Goal: Find specific page/section

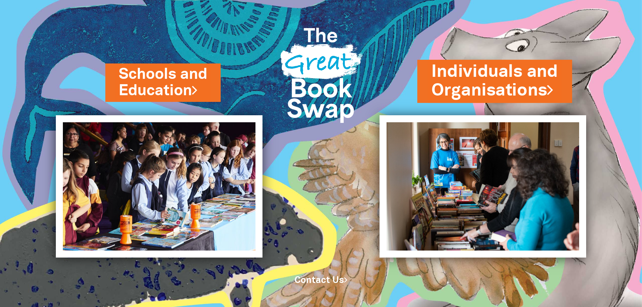
click at [476, 91] on link "Individuals and Organisations" at bounding box center [494, 81] width 127 height 42
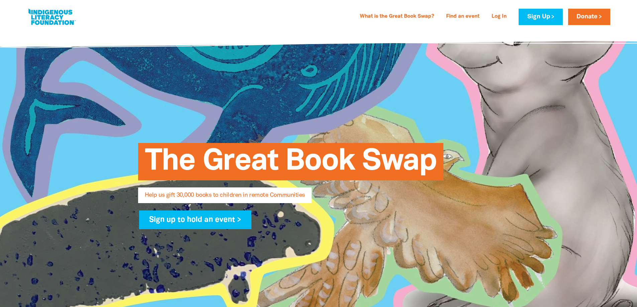
select select "AU"
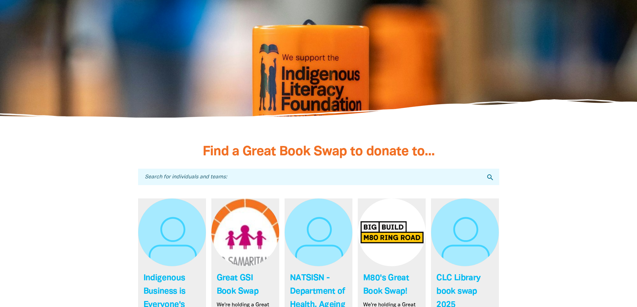
scroll to position [1760, 0]
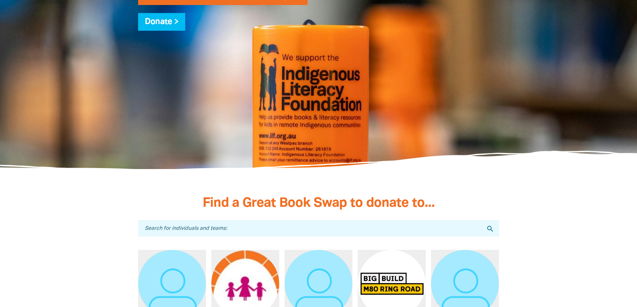
click at [242, 228] on input "Search for individuals and teams:" at bounding box center [318, 228] width 361 height 16
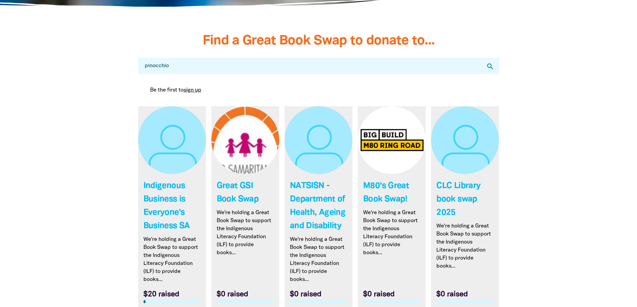
scroll to position [1827, 0]
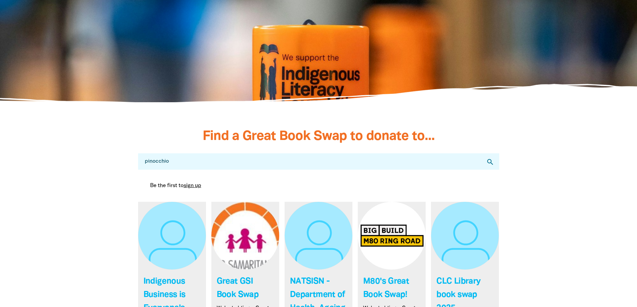
click at [490, 164] on icon "search" at bounding box center [490, 162] width 8 height 8
click at [175, 160] on input "pinocchio" at bounding box center [318, 161] width 361 height 16
type input "pinocchio early learning centre"
click at [289, 161] on input "pinocchio early learning centre" at bounding box center [318, 161] width 361 height 16
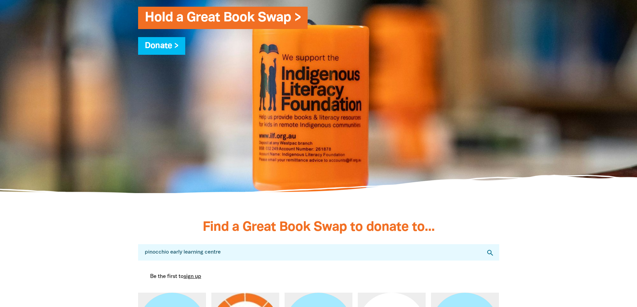
scroll to position [1627, 0]
